Goal: Transaction & Acquisition: Obtain resource

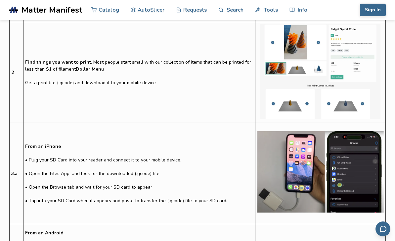
scroll to position [380, 0]
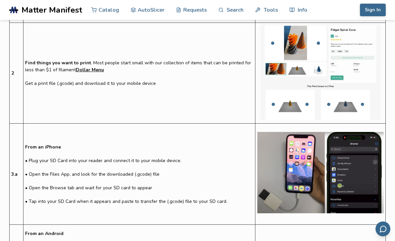
click at [104, 73] on link "Dollar Menu" at bounding box center [90, 69] width 28 height 7
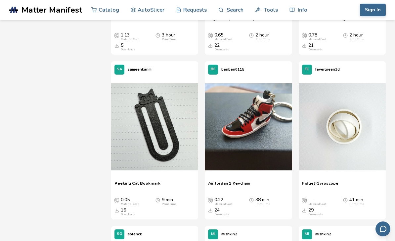
scroll to position [4987, 0]
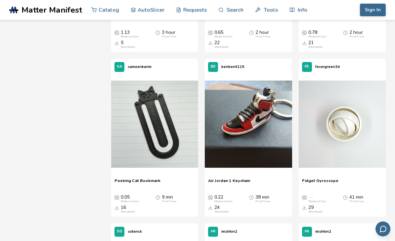
click at [278, 120] on button at bounding box center [279, 125] width 10 height 10
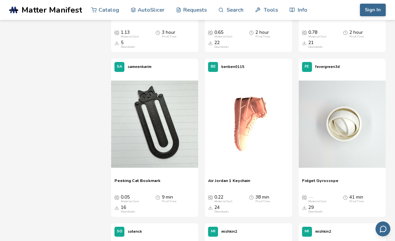
click at [257, 194] on div "38 min Print Time" at bounding box center [263, 198] width 15 height 9
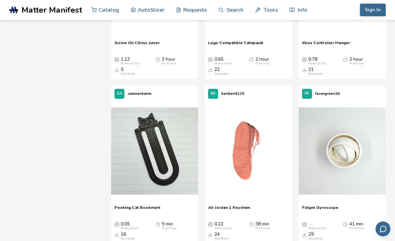
scroll to position [4959, 0]
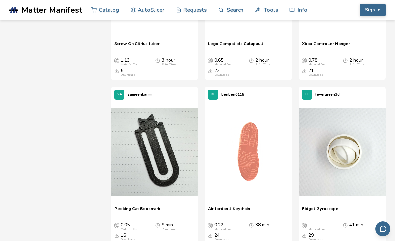
click at [257, 179] on img at bounding box center [248, 151] width 87 height 87
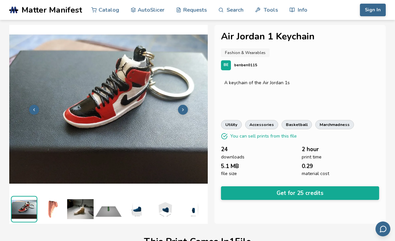
scroll to position [5, 0]
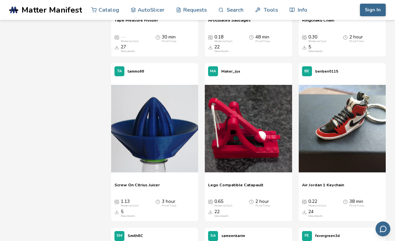
scroll to position [4818, 0]
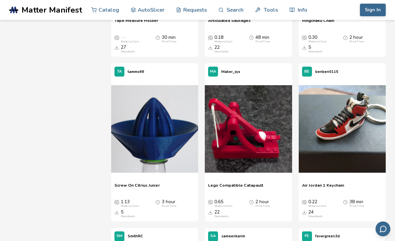
click at [349, 144] on img at bounding box center [342, 128] width 87 height 87
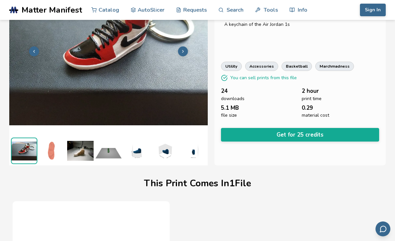
scroll to position [58, 0]
click at [318, 128] on button "Get for 25 credits" at bounding box center [300, 135] width 158 height 14
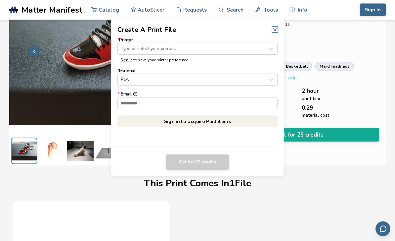
scroll to position [58, 0]
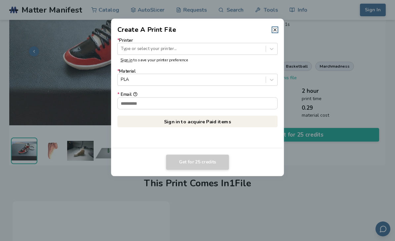
click at [356, 62] on dialog "Create A Print File * Printer Type or select your printer... Sign in to save yo…" at bounding box center [198, 120] width 376 height 229
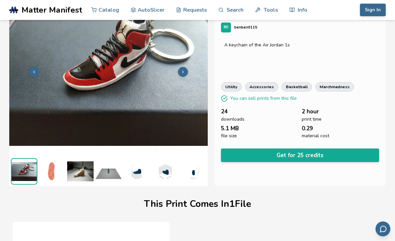
scroll to position [0, 0]
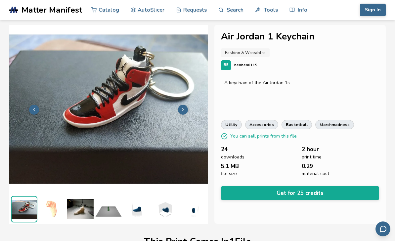
click at [374, 14] on button "Sign In" at bounding box center [373, 10] width 26 height 13
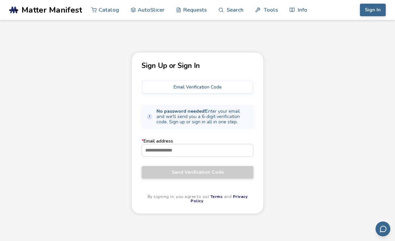
scroll to position [1, 0]
click at [229, 150] on input "* Email address" at bounding box center [197, 150] width 111 height 12
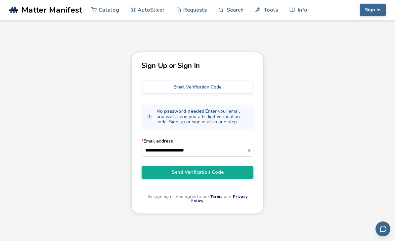
type input "**********"
click at [224, 179] on button "Send Verification Code" at bounding box center [198, 172] width 112 height 13
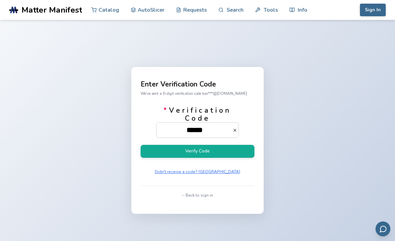
type input "******"
click at [208, 158] on button "Verify Code" at bounding box center [198, 151] width 114 height 13
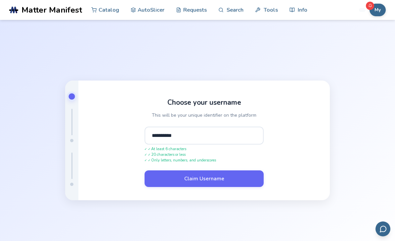
type input "**********"
click at [241, 187] on button "Claim Username" at bounding box center [204, 178] width 119 height 17
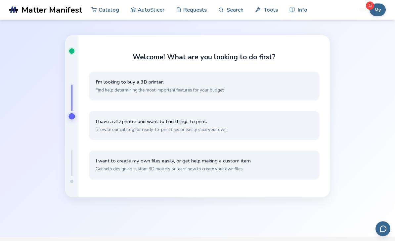
scroll to position [24, 0]
click at [243, 140] on button "I have a 3D printer and want to find things to print. Browse our catalog for re…" at bounding box center [204, 126] width 230 height 29
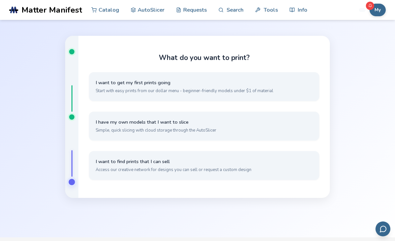
click at [273, 97] on button "I want to get my first prints going Start with easy prints from our dollar menu…" at bounding box center [204, 86] width 230 height 29
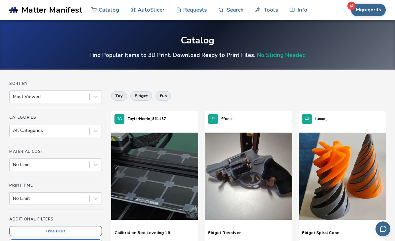
click at [236, 12] on link "Search" at bounding box center [231, 10] width 25 height 20
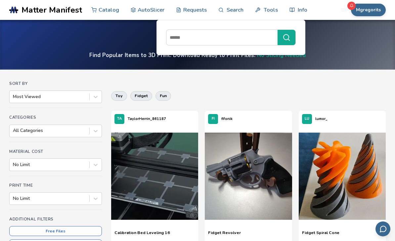
click at [246, 41] on input at bounding box center [221, 37] width 108 height 12
type input "******"
click at [287, 35] on circle "submit" at bounding box center [286, 36] width 5 height 5
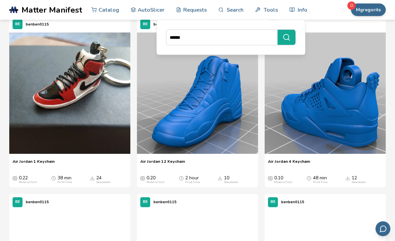
scroll to position [67, 0]
click at [77, 104] on img at bounding box center [69, 92] width 121 height 121
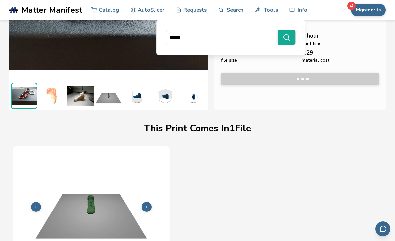
scroll to position [128, 0]
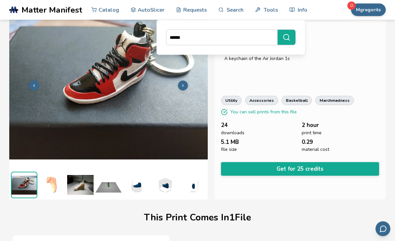
click at [314, 163] on button "Get for 25 credits" at bounding box center [300, 169] width 158 height 14
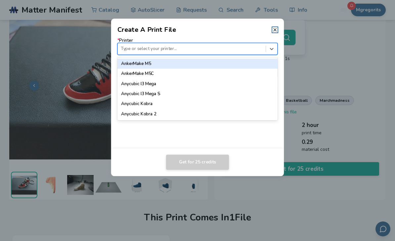
scroll to position [24, 0]
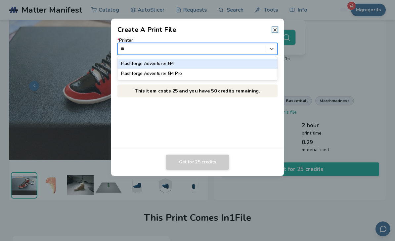
click at [168, 62] on div "Flashforge Adventurer 5M" at bounding box center [198, 64] width 160 height 10
type input "**"
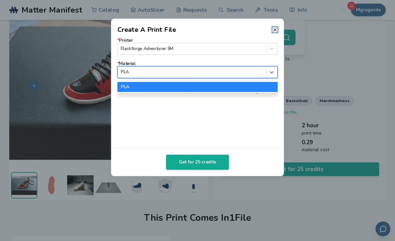
click at [214, 164] on button "Get for 25 credits" at bounding box center [197, 161] width 63 height 15
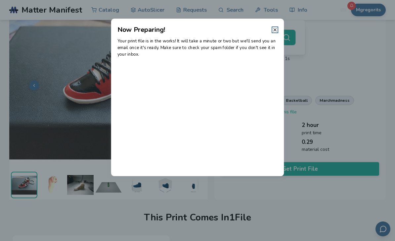
scroll to position [0, 0]
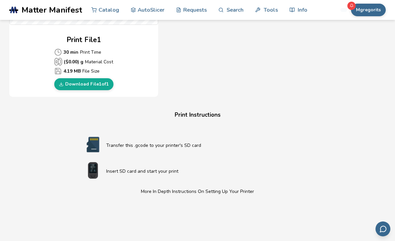
scroll to position [352, 0]
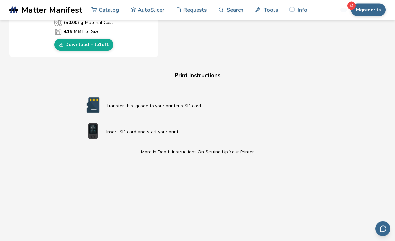
click at [98, 44] on link "Download File 1 of 1" at bounding box center [83, 45] width 59 height 12
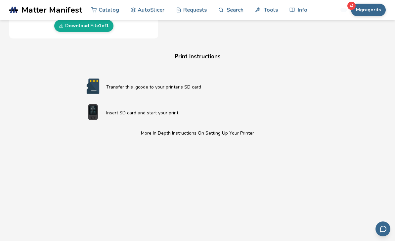
scroll to position [373, 0]
